Goal: Navigation & Orientation: Find specific page/section

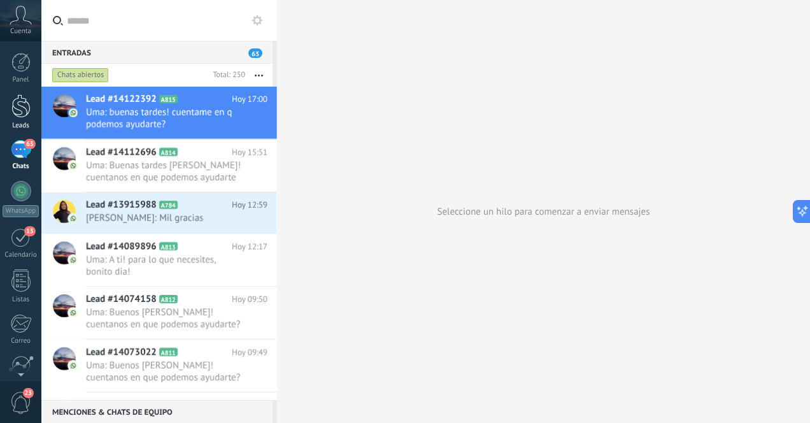
click at [24, 102] on div at bounding box center [20, 106] width 19 height 24
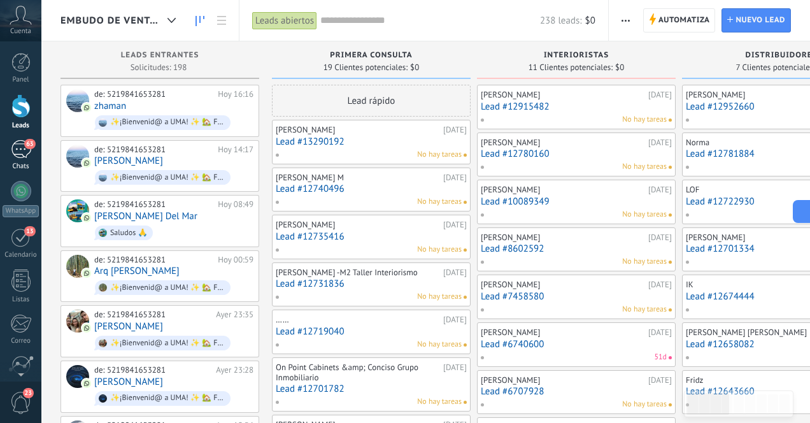
click at [18, 148] on div "63" at bounding box center [21, 149] width 20 height 18
